Goal: Task Accomplishment & Management: Complete application form

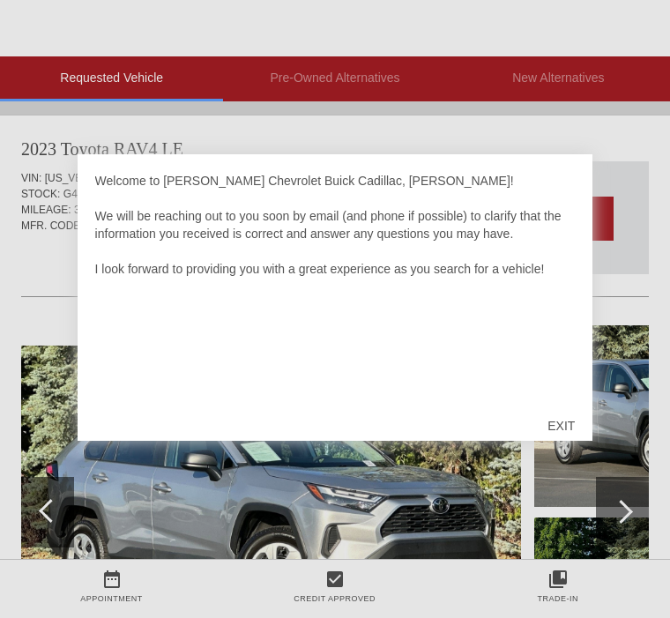
click at [567, 421] on div "EXIT" at bounding box center [561, 425] width 63 height 53
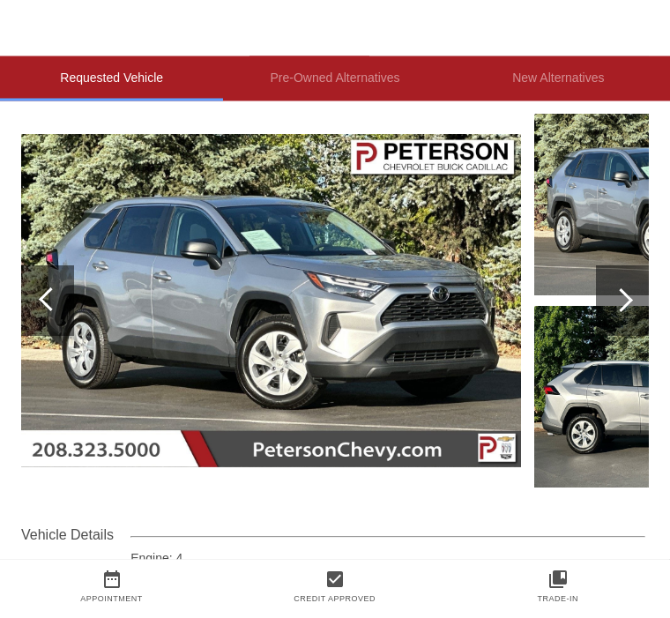
scroll to position [227, 0]
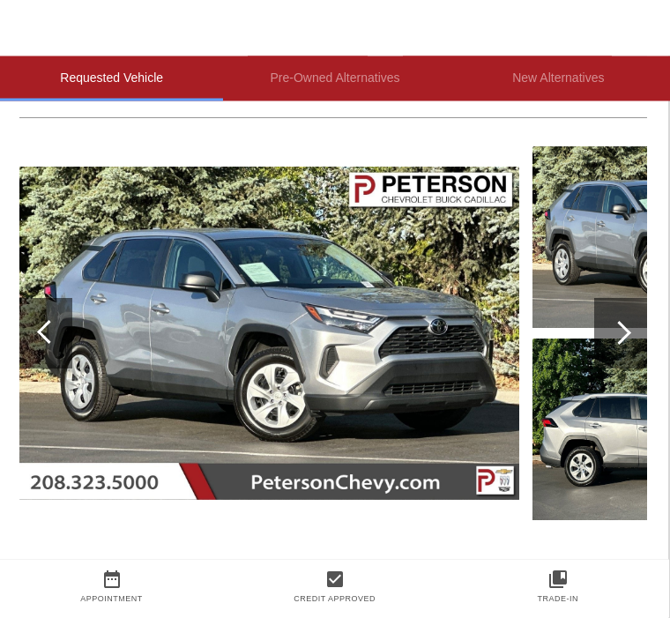
click at [626, 338] on div at bounding box center [619, 334] width 24 height 24
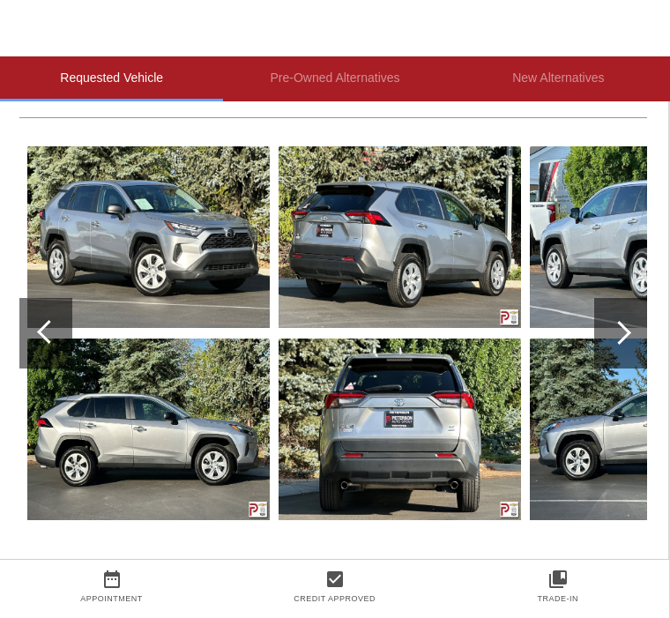
click at [633, 336] on div at bounding box center [620, 333] width 53 height 71
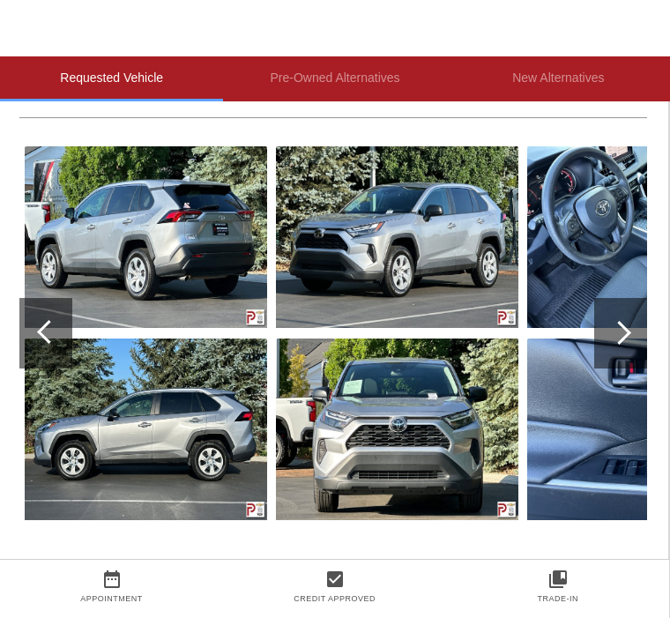
click at [644, 338] on div at bounding box center [620, 333] width 53 height 71
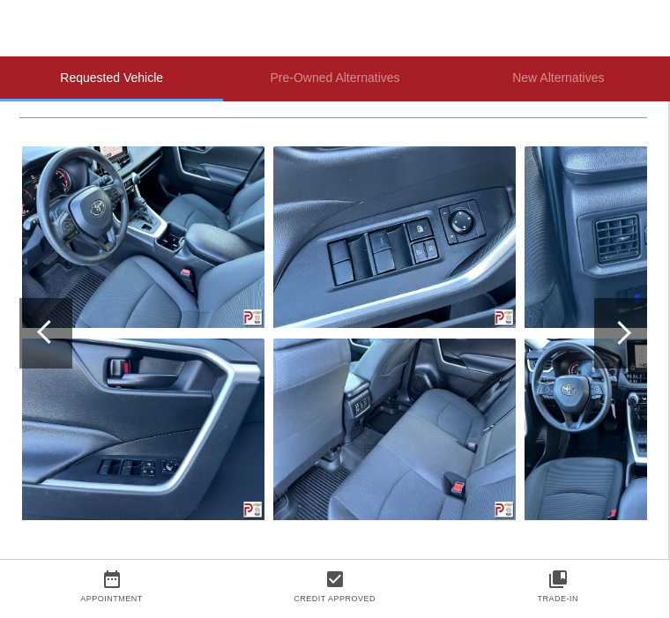
scroll to position [220, 2]
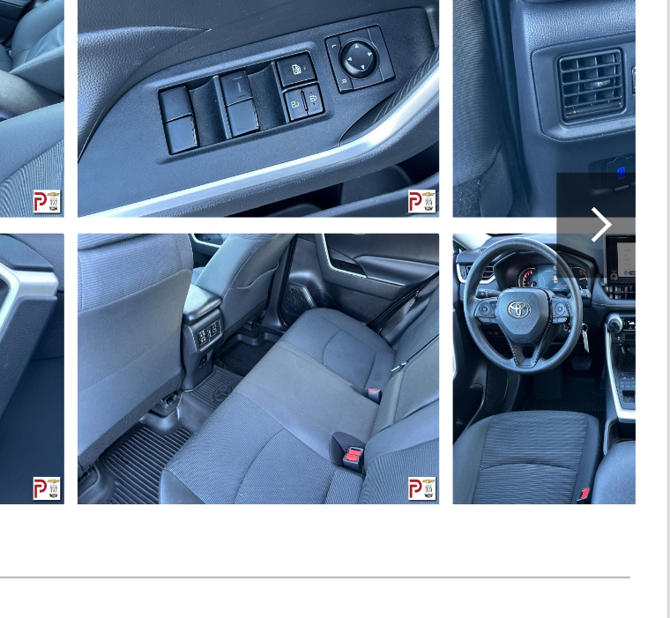
click at [594, 257] on div at bounding box center [620, 292] width 53 height 71
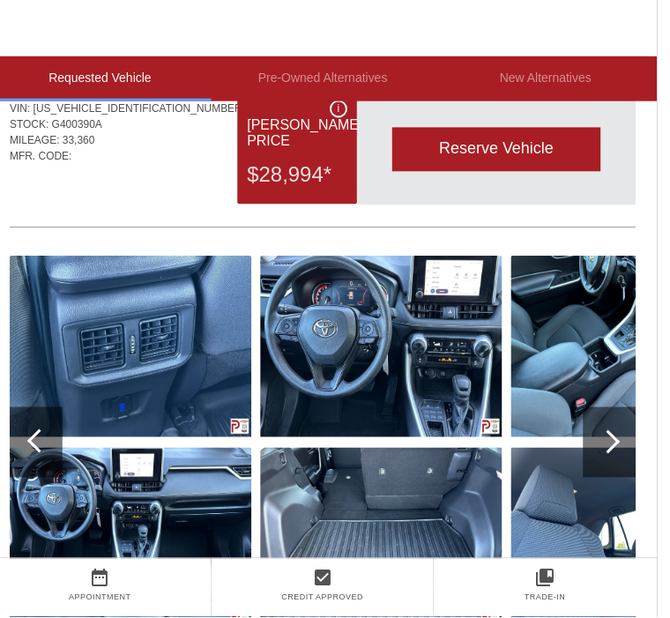
scroll to position [69, 2]
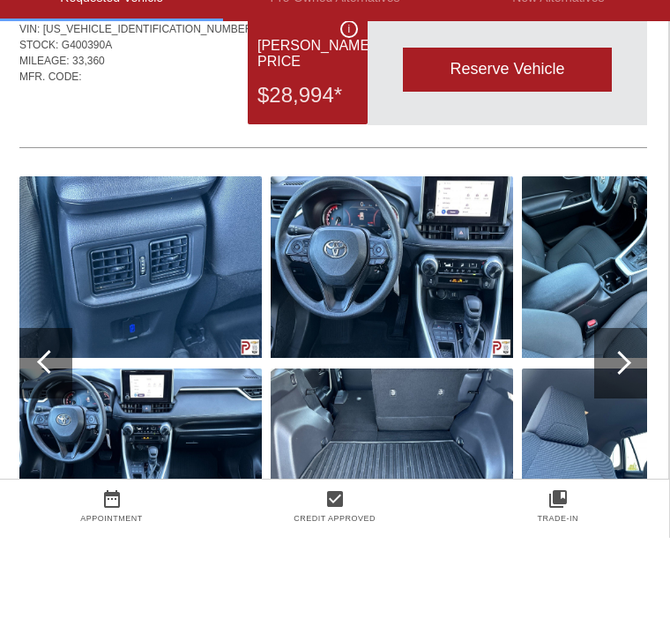
click at [595, 449] on img at bounding box center [643, 540] width 242 height 182
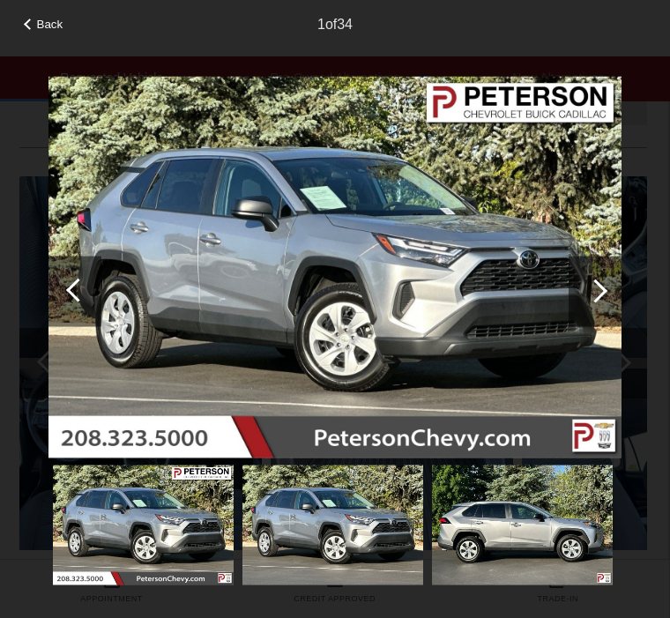
click at [621, 358] on img at bounding box center [334, 267] width 573 height 382
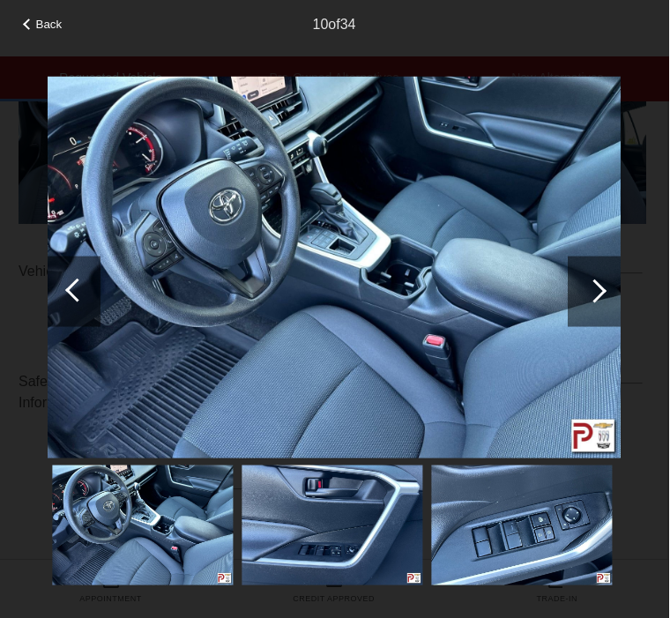
scroll to position [474, 2]
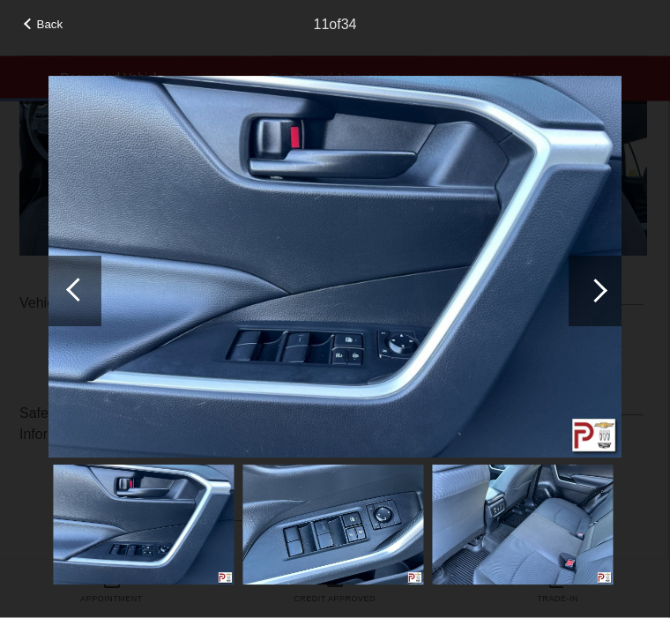
click at [595, 295] on div at bounding box center [596, 291] width 24 height 24
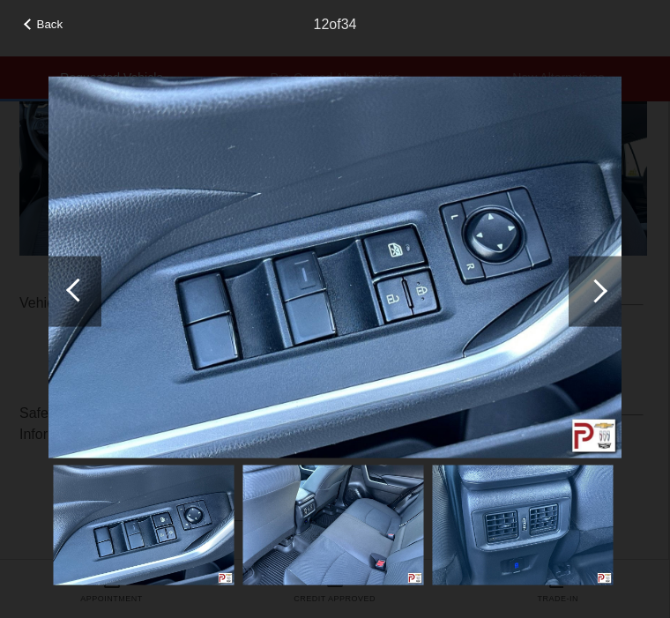
click at [617, 294] on div at bounding box center [595, 291] width 53 height 71
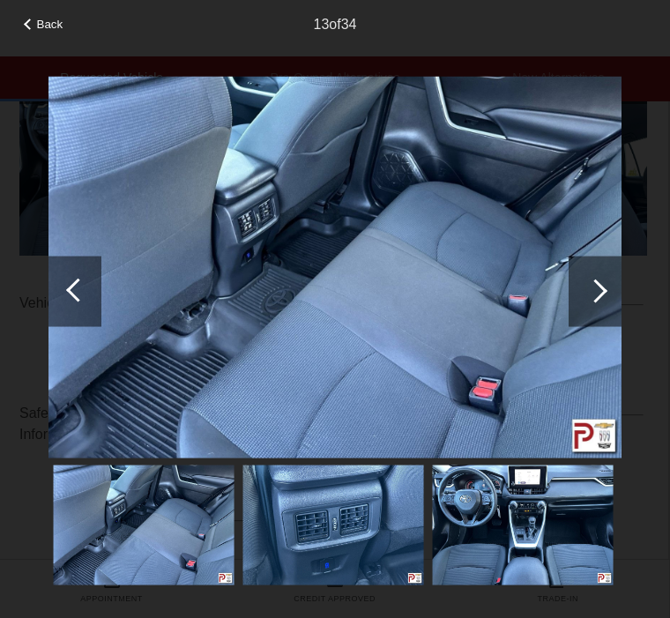
click at [620, 315] on div at bounding box center [595, 291] width 53 height 71
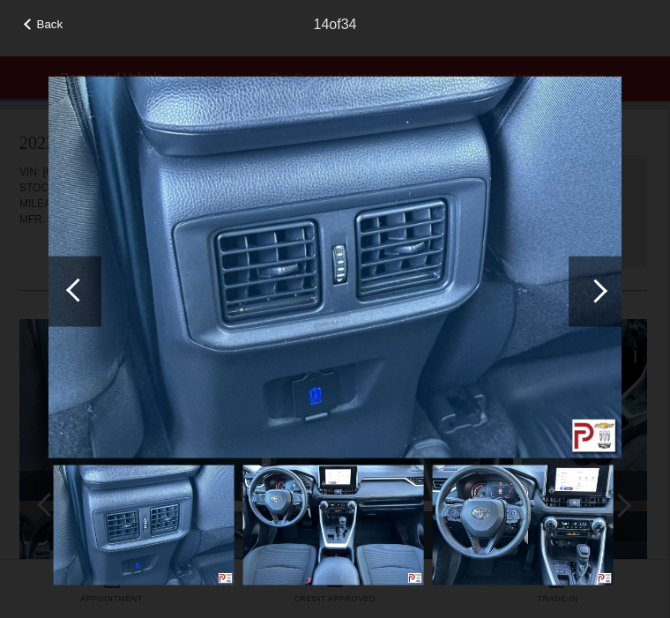
scroll to position [0, 2]
click at [611, 300] on div at bounding box center [595, 291] width 53 height 71
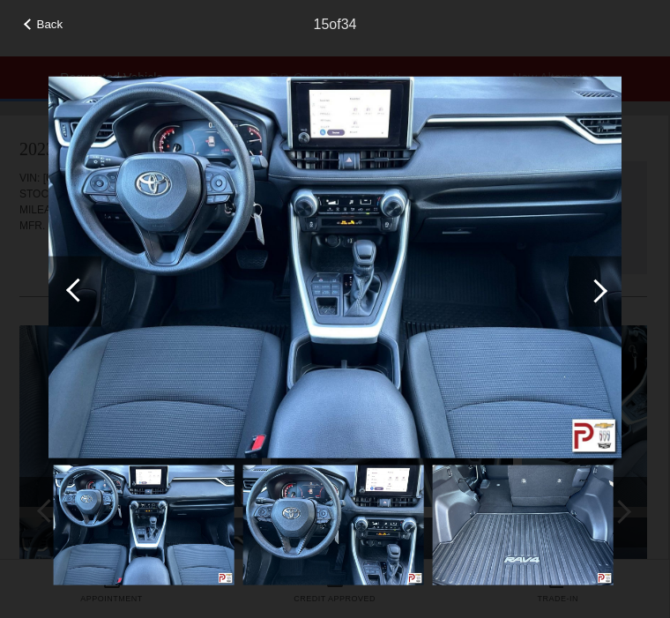
click at [607, 302] on div at bounding box center [595, 291] width 53 height 71
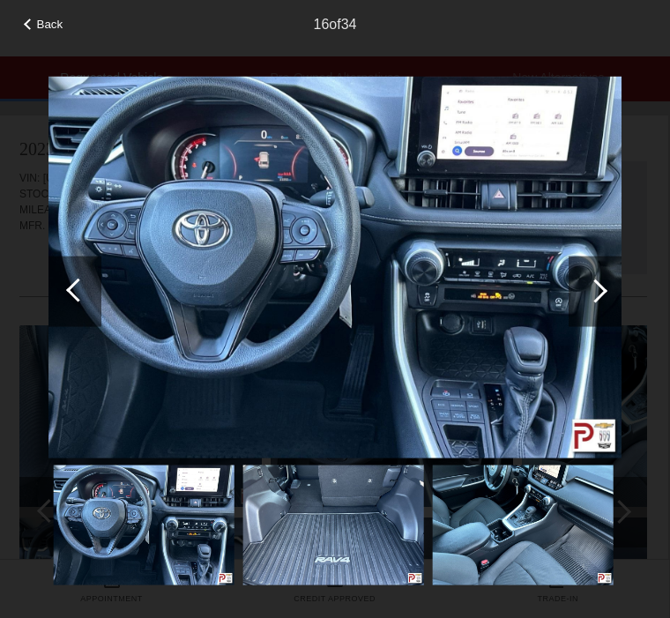
click at [621, 302] on div at bounding box center [595, 291] width 53 height 71
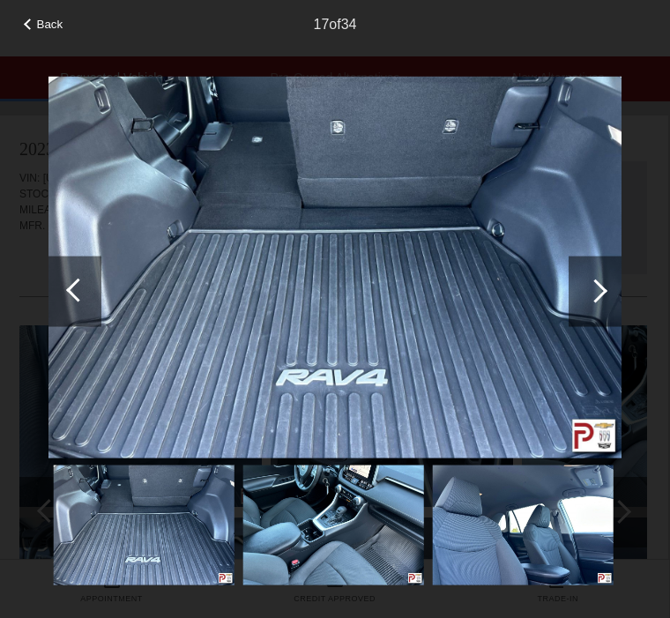
click at [619, 314] on div at bounding box center [595, 291] width 53 height 71
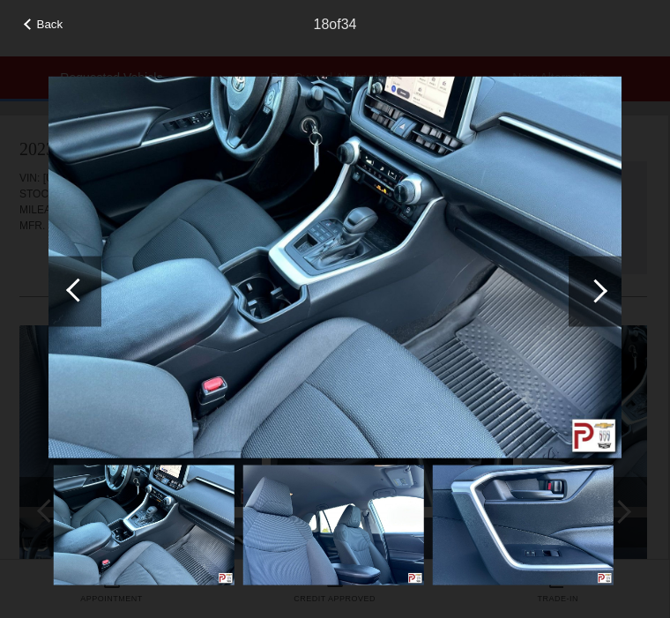
click at [619, 305] on div at bounding box center [595, 291] width 53 height 71
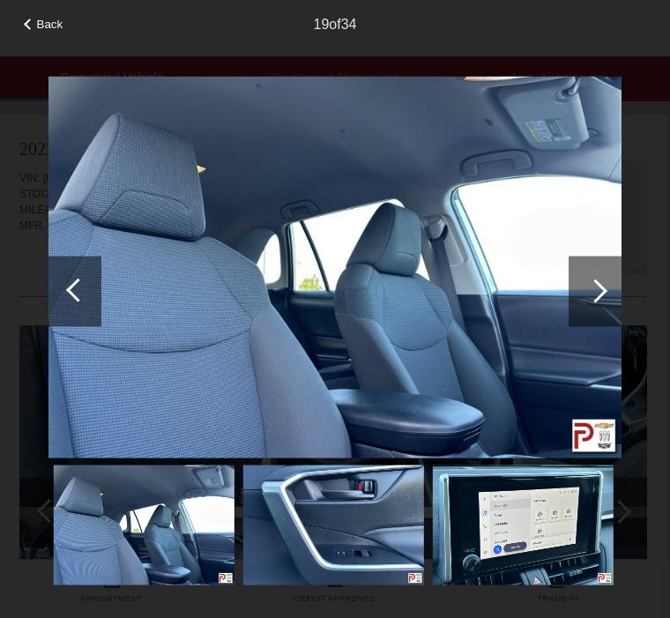
click at [614, 306] on div at bounding box center [595, 291] width 53 height 71
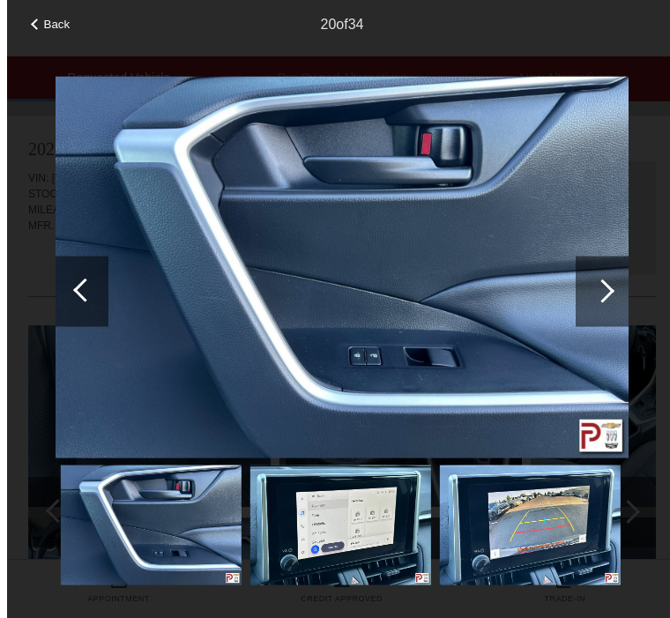
scroll to position [5, 0]
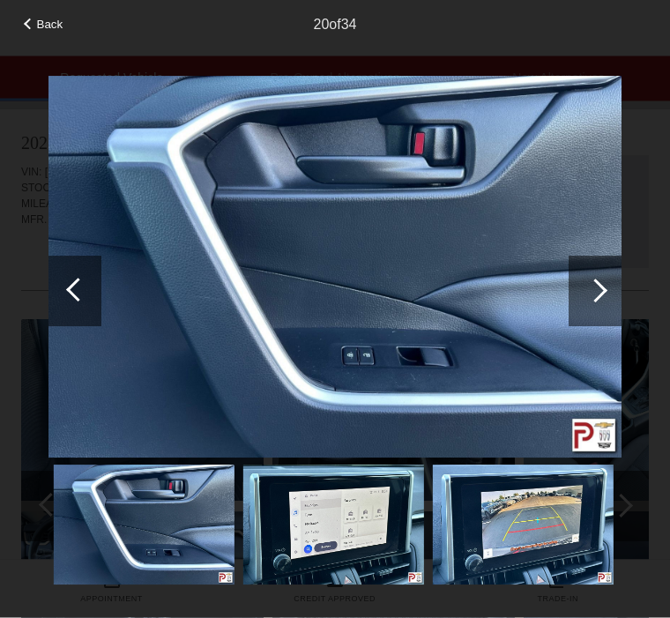
click at [76, 305] on div at bounding box center [74, 291] width 53 height 71
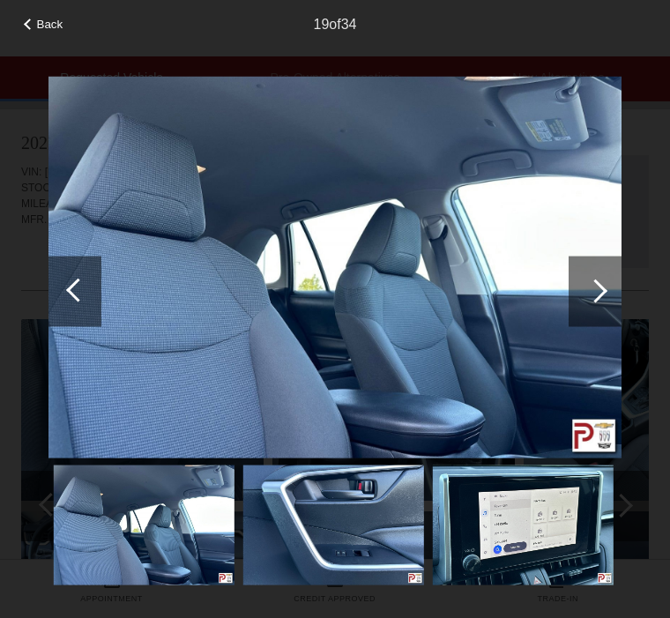
scroll to position [0, 0]
click at [609, 310] on div at bounding box center [595, 291] width 53 height 71
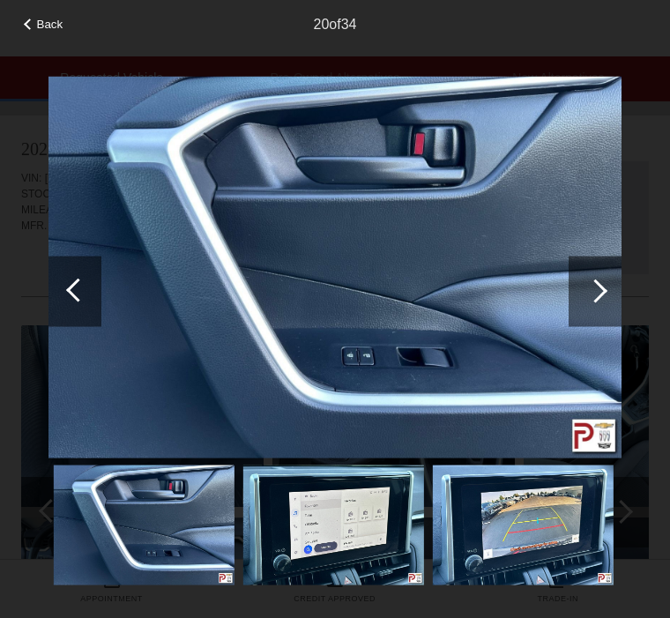
click at [610, 302] on div at bounding box center [595, 291] width 53 height 71
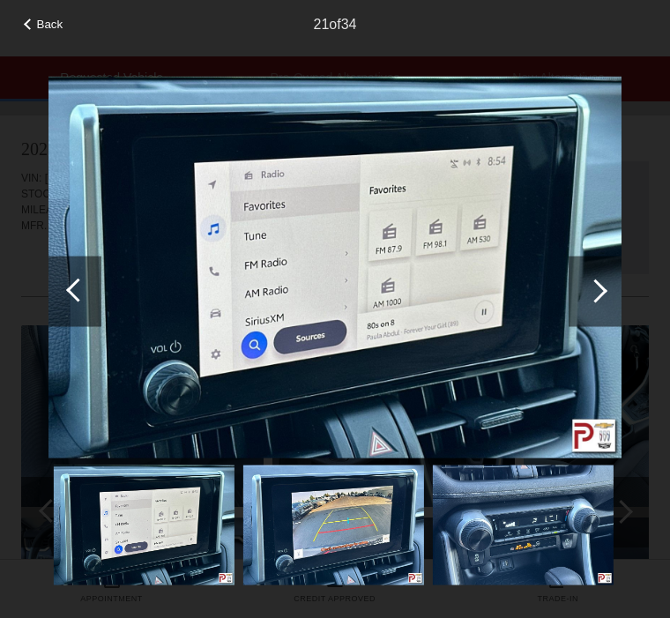
click at [604, 303] on div at bounding box center [595, 291] width 53 height 71
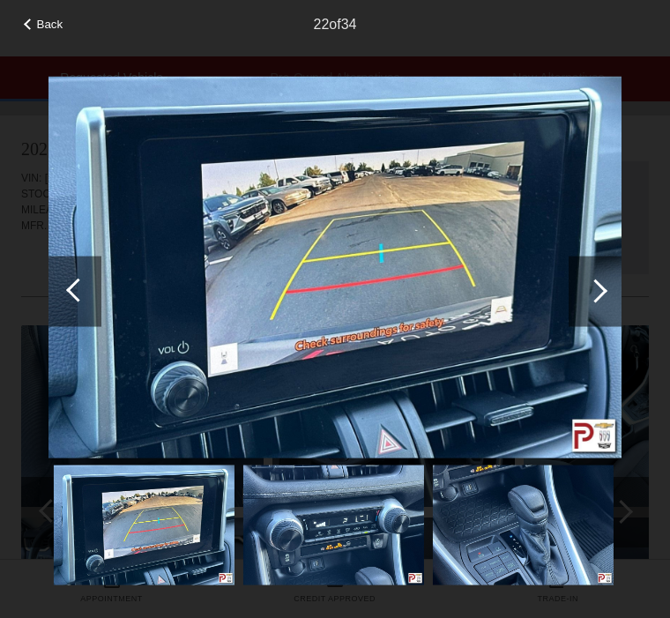
click at [600, 312] on div at bounding box center [595, 291] width 53 height 71
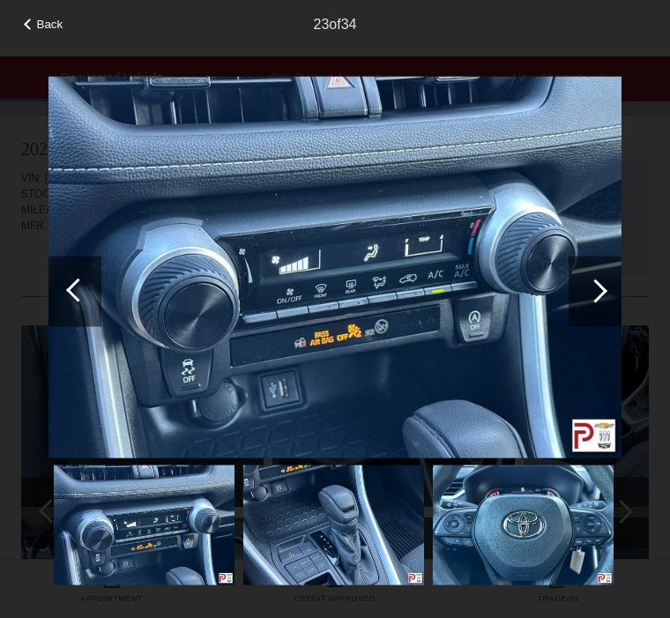
click at [602, 293] on div at bounding box center [596, 291] width 24 height 24
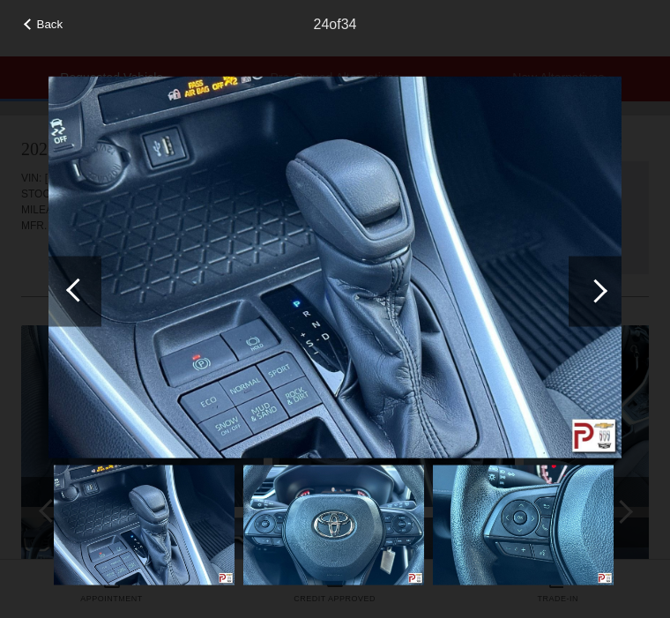
click at [620, 306] on div at bounding box center [595, 291] width 53 height 71
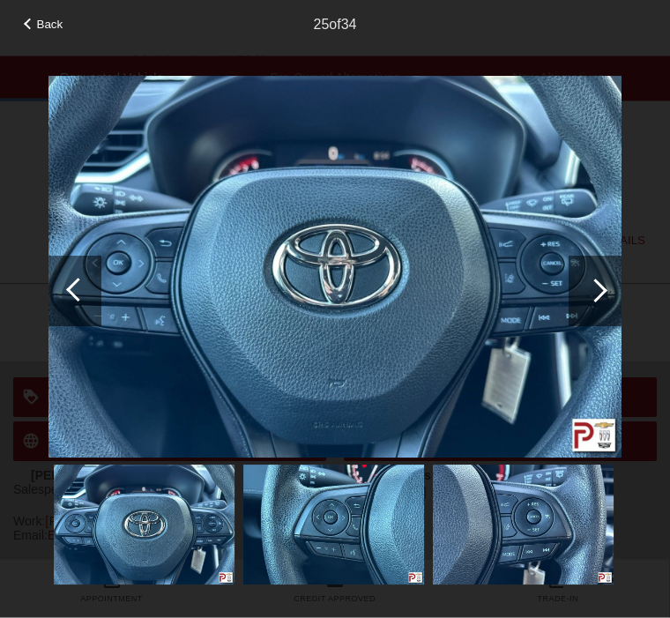
scroll to position [848, 0]
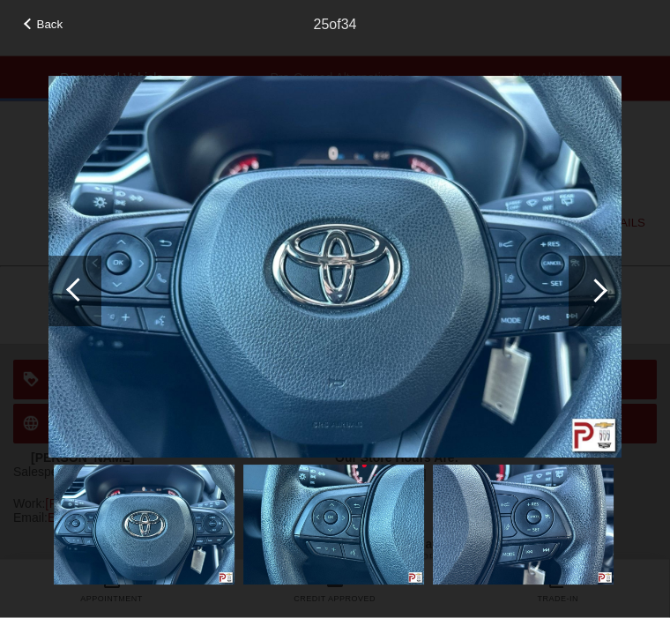
click at [331, 451] on img at bounding box center [334, 267] width 573 height 382
click at [600, 292] on div at bounding box center [596, 291] width 24 height 24
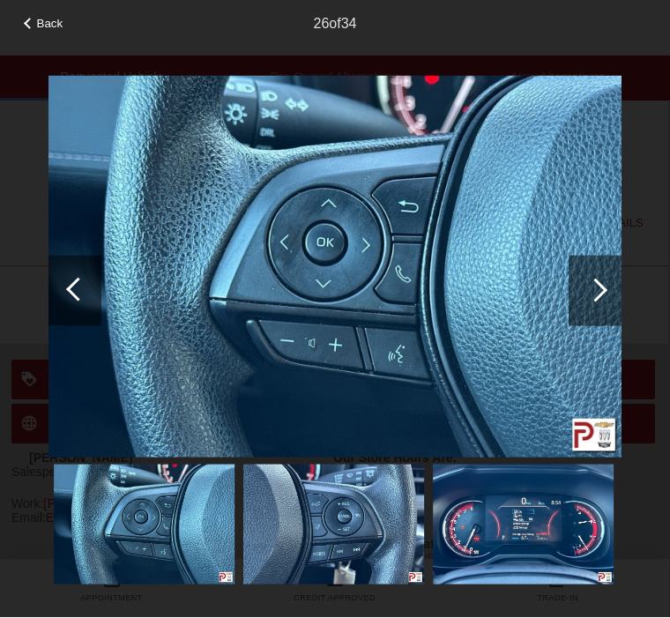
click at [607, 294] on div at bounding box center [595, 291] width 53 height 71
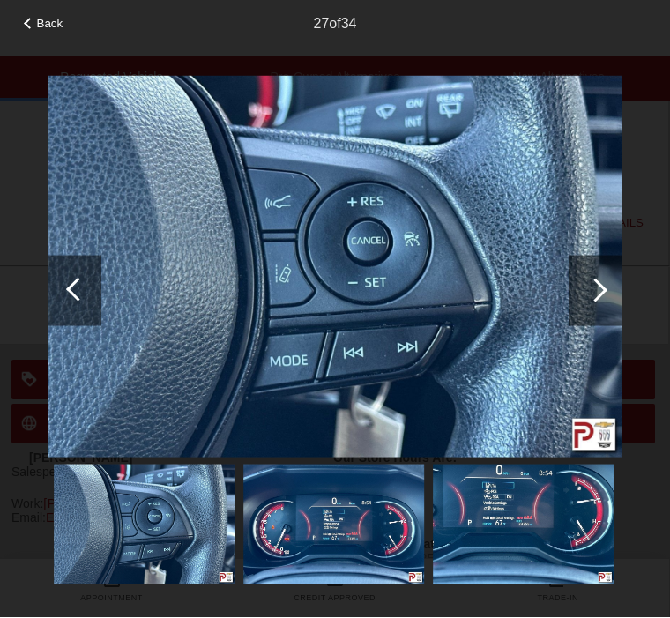
click at [602, 291] on div at bounding box center [596, 291] width 24 height 24
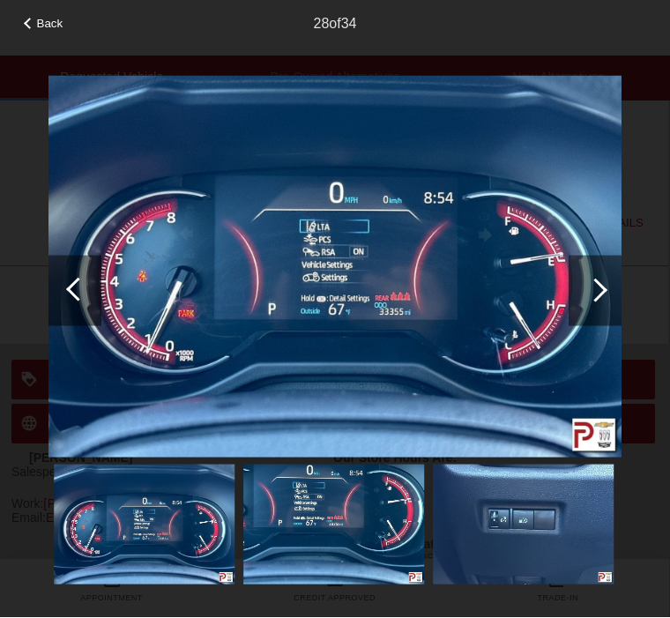
click at [621, 297] on div at bounding box center [595, 291] width 53 height 71
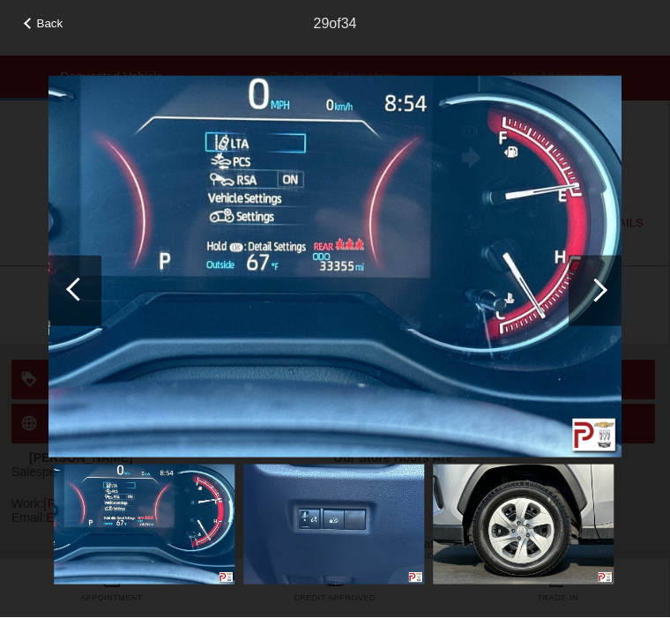
click at [617, 301] on div at bounding box center [595, 291] width 53 height 71
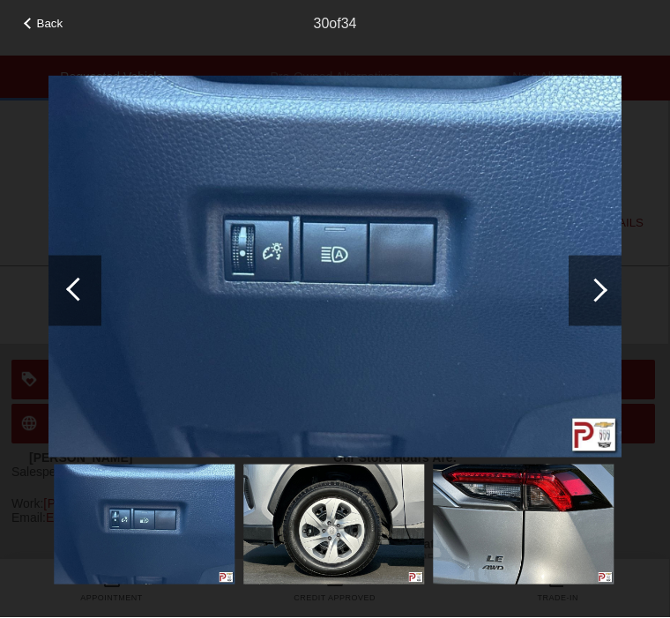
click at [596, 288] on div at bounding box center [596, 291] width 24 height 24
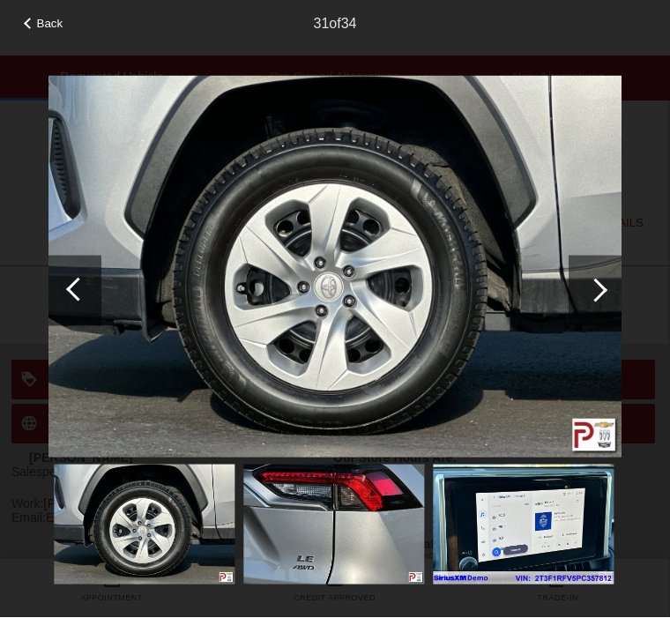
click at [597, 307] on div at bounding box center [595, 291] width 53 height 71
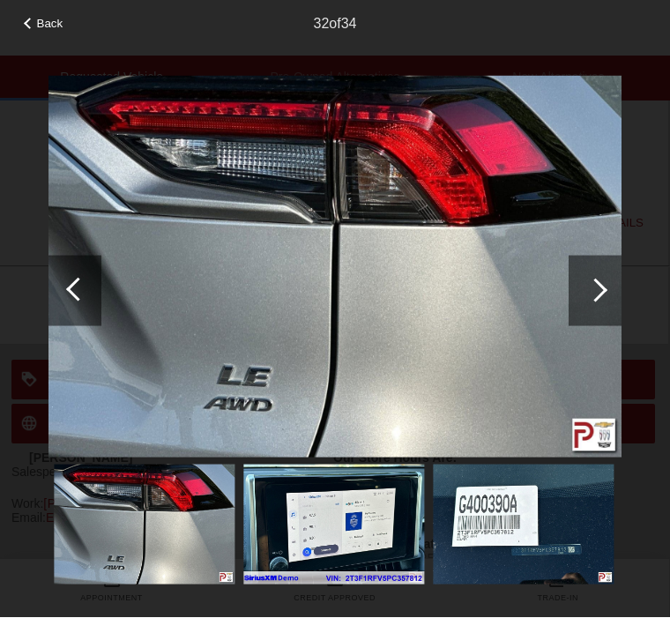
click at [613, 306] on div at bounding box center [595, 291] width 53 height 71
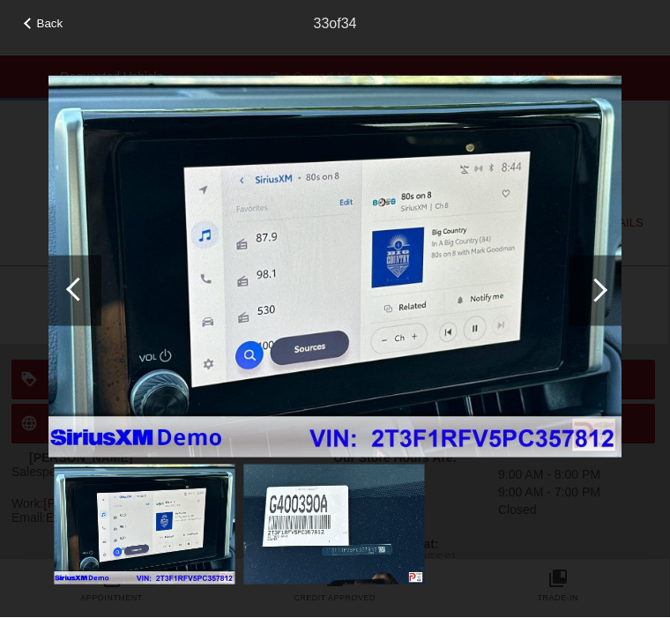
click at [605, 287] on div at bounding box center [595, 291] width 53 height 71
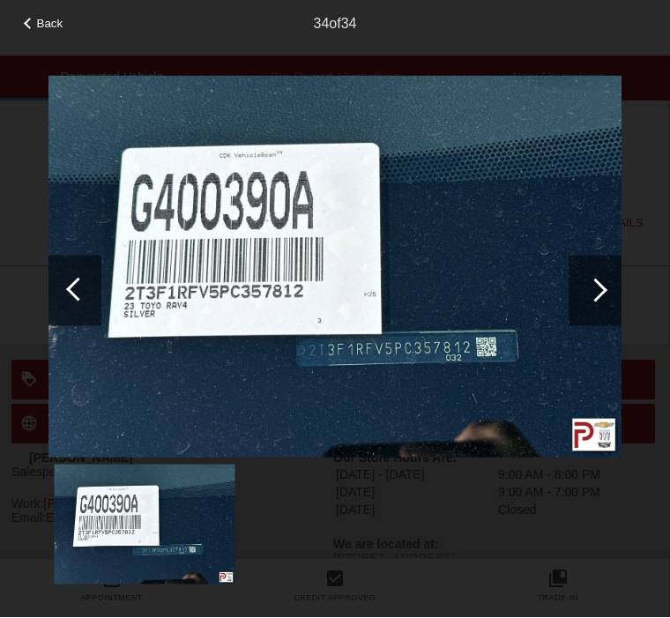
click at [67, 311] on div at bounding box center [74, 291] width 53 height 71
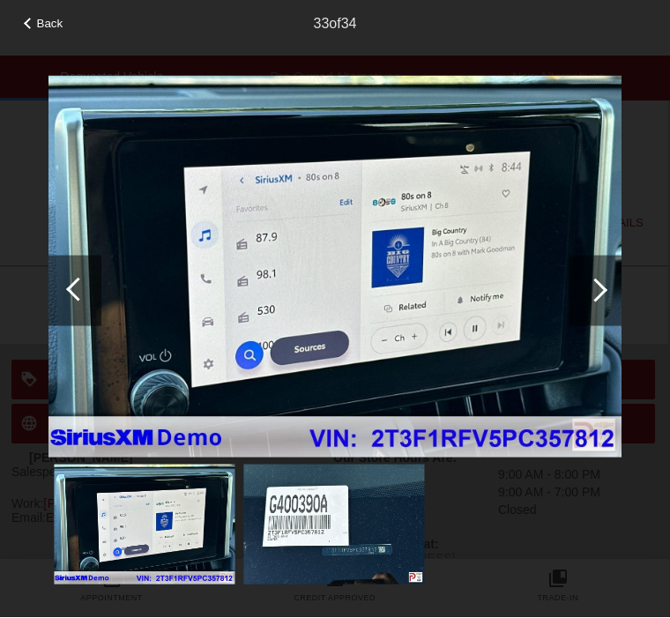
click at [621, 291] on div at bounding box center [595, 291] width 53 height 71
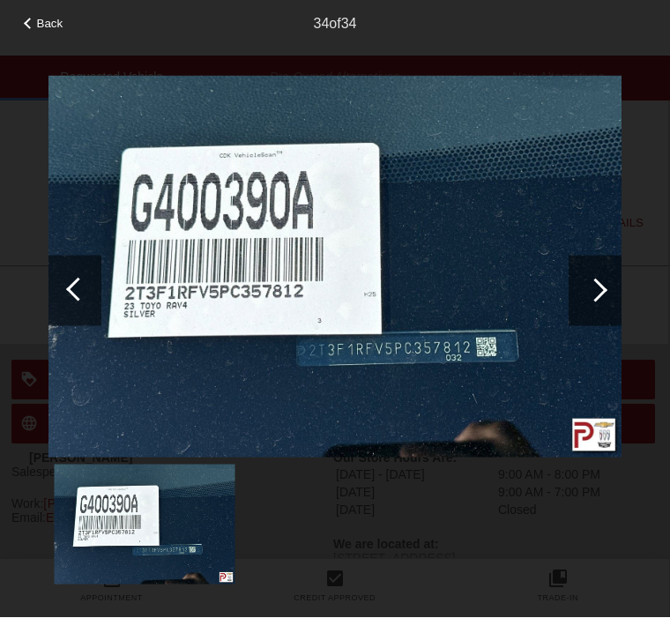
click at [616, 288] on div at bounding box center [595, 291] width 53 height 71
click at [608, 301] on div at bounding box center [595, 291] width 53 height 71
click at [601, 299] on div at bounding box center [595, 291] width 53 height 71
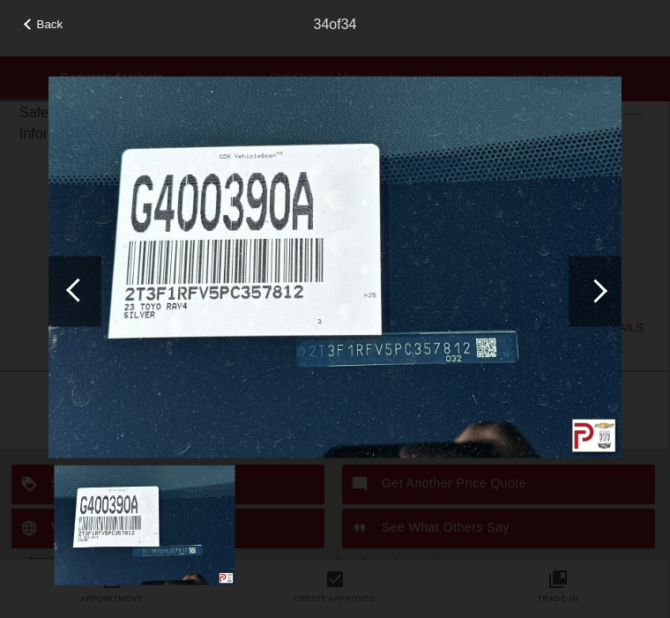
scroll to position [743, 2]
